Goal: Navigation & Orientation: Understand site structure

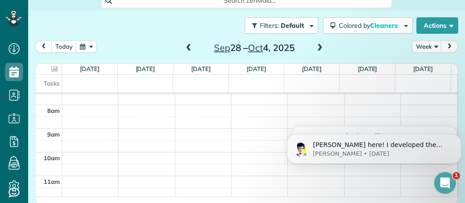
scroll to position [80, 0]
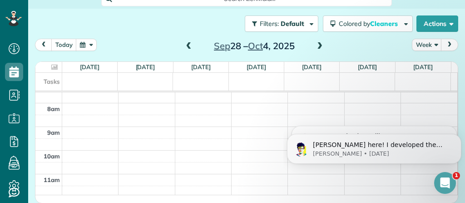
click at [142, 40] on div "today Week Sep 28 – Oct 4, 2025" at bounding box center [246, 47] width 423 height 17
click at [377, 27] on button "Colored by Cleaners" at bounding box center [368, 23] width 90 height 16
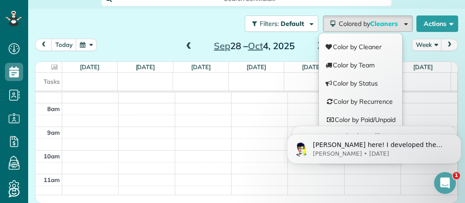
click at [149, 46] on div "today Week Sep 28 – Oct 4, 2025" at bounding box center [246, 47] width 423 height 17
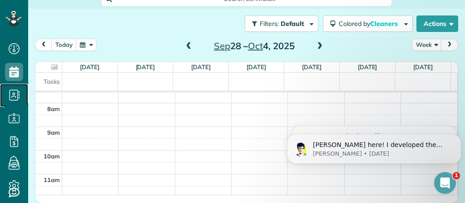
click at [17, 104] on span "Contacts" at bounding box center [14, 104] width 18 height 0
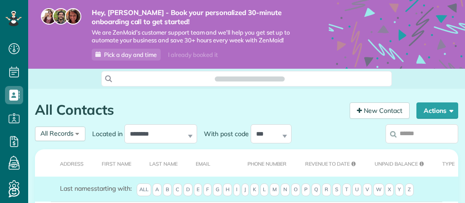
scroll to position [4, 4]
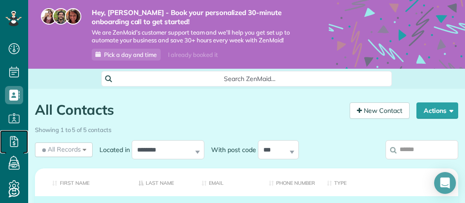
click at [17, 144] on icon at bounding box center [14, 141] width 18 height 18
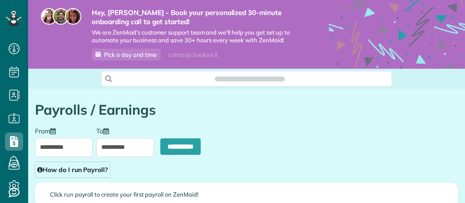
scroll to position [203, 28]
click at [18, 167] on icon at bounding box center [14, 161] width 18 height 18
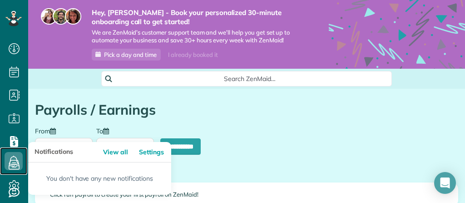
type input "**********"
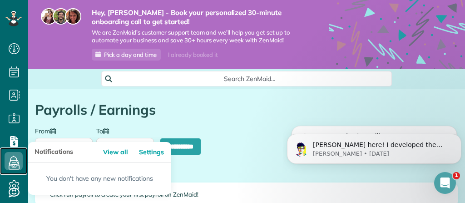
scroll to position [0, 0]
click at [15, 49] on use at bounding box center [14, 48] width 11 height 11
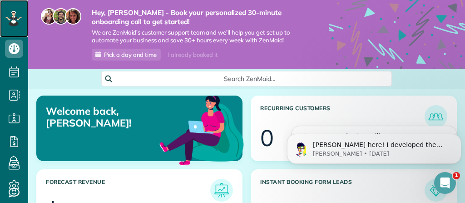
click at [14, 18] on icon at bounding box center [13, 18] width 5 height 4
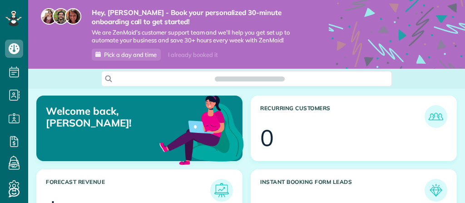
scroll to position [179, 403]
